Goal: Task Accomplishment & Management: Manage account settings

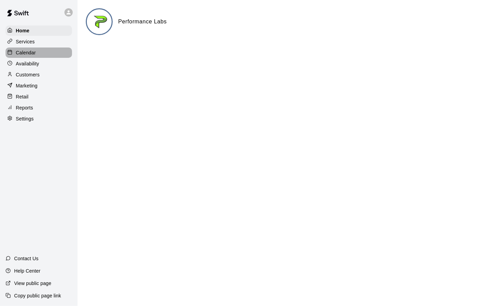
click at [27, 48] on div "Calendar" at bounding box center [39, 53] width 67 height 10
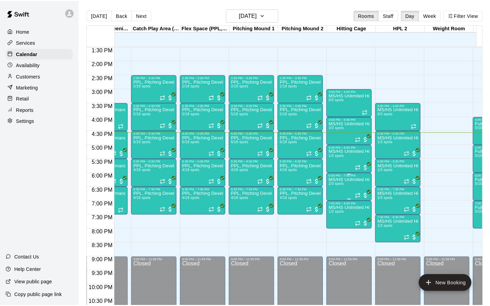
scroll to position [0, 32]
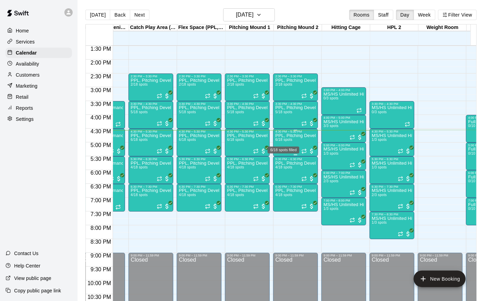
click at [283, 140] on span "6/18 spots" at bounding box center [283, 140] width 17 height 4
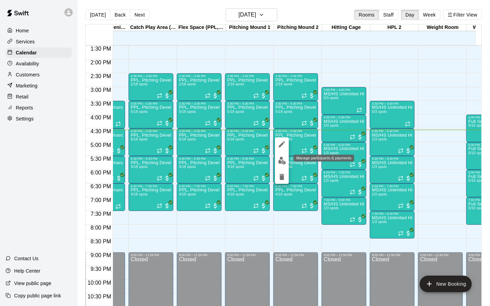
click at [280, 158] on img "edit" at bounding box center [282, 161] width 8 height 8
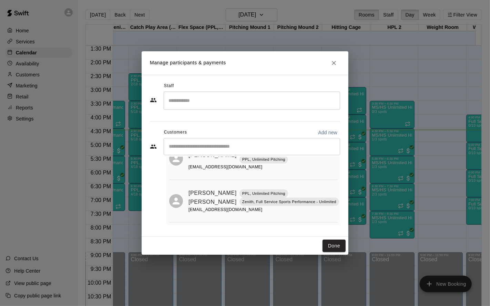
scroll to position [152, 0]
click at [332, 250] on button "Done" at bounding box center [334, 246] width 23 height 13
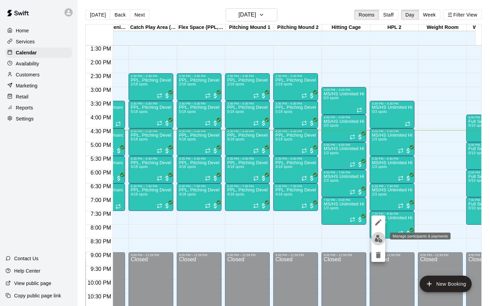
click at [380, 234] on button "edit" at bounding box center [379, 238] width 14 height 13
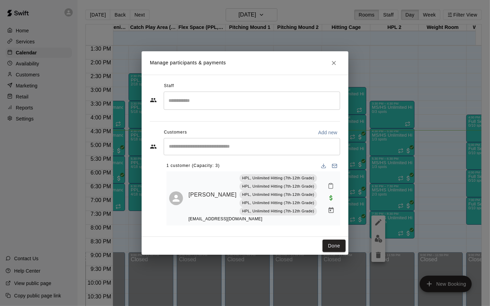
scroll to position [0, 0]
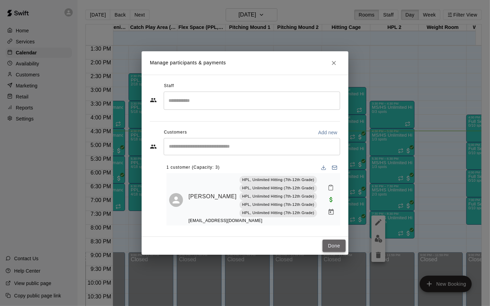
click at [330, 240] on button "Done" at bounding box center [334, 246] width 23 height 13
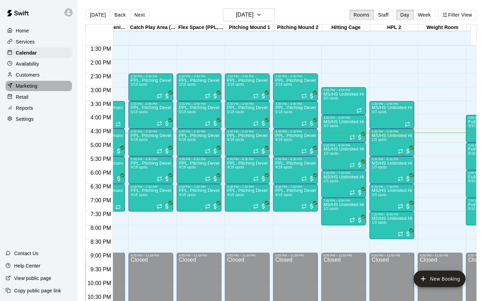
click at [25, 85] on p "Marketing" at bounding box center [27, 85] width 22 height 7
